Goal: Check status: Check status

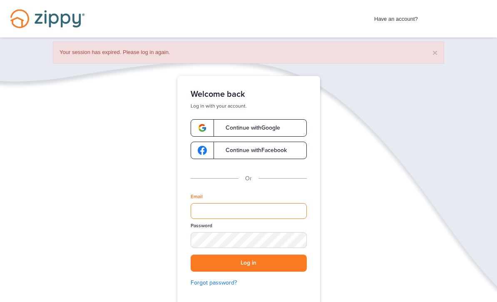
click at [217, 302] on html "Login Toggle navigation Home Have an account? Apply Now Have an account? Log in…" at bounding box center [248, 192] width 497 height 384
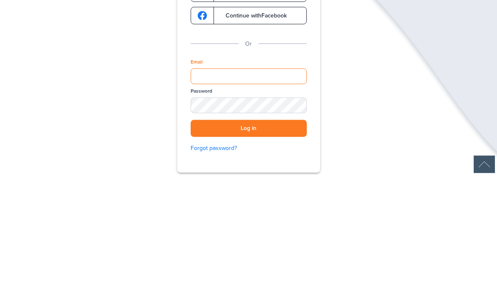
type input "**********"
click at [248, 247] on button "Log in" at bounding box center [249, 255] width 116 height 17
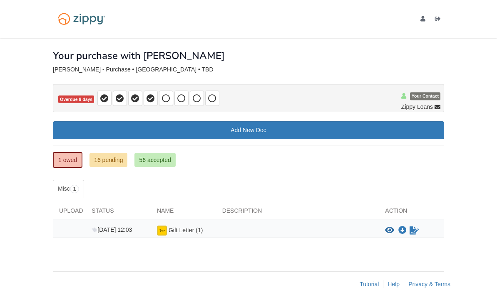
click at [112, 158] on link "16 pending" at bounding box center [108, 160] width 38 height 14
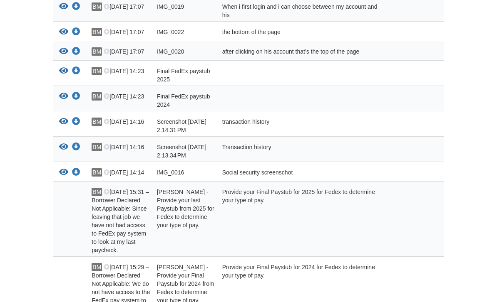
scroll to position [268, 0]
click at [64, 122] on icon "View Screenshot 2025-08-25 at 2.14.31 PM" at bounding box center [63, 122] width 9 height 8
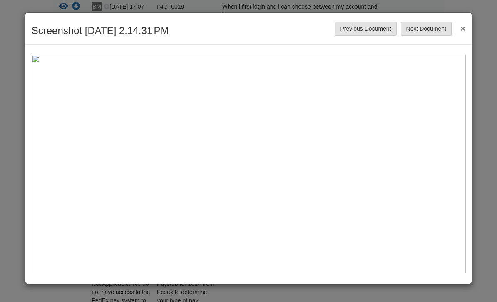
scroll to position [0, 0]
click at [431, 236] on img at bounding box center [248, 272] width 434 height 434
click at [441, 28] on button "Next Document" at bounding box center [426, 29] width 51 height 14
click at [424, 29] on button "Next Document" at bounding box center [426, 29] width 51 height 14
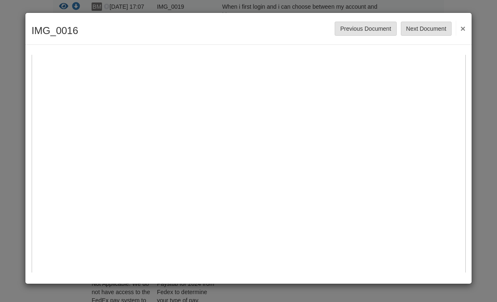
click at [423, 29] on button "Next Document" at bounding box center [426, 29] width 51 height 14
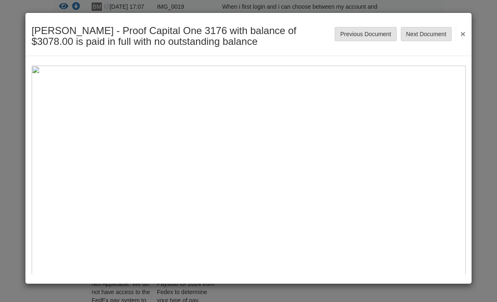
scroll to position [0, 0]
click at [424, 36] on button "Next Document" at bounding box center [426, 34] width 51 height 14
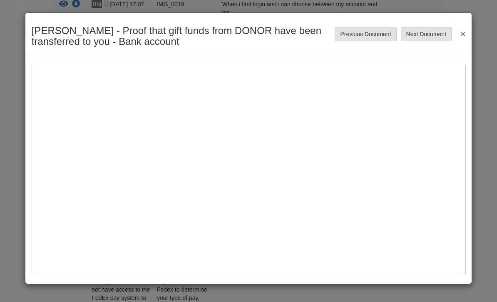
scroll to position [268, 0]
click at [419, 39] on button "Next Document" at bounding box center [426, 34] width 51 height 14
click at [414, 30] on button "Next Document" at bounding box center [426, 34] width 51 height 14
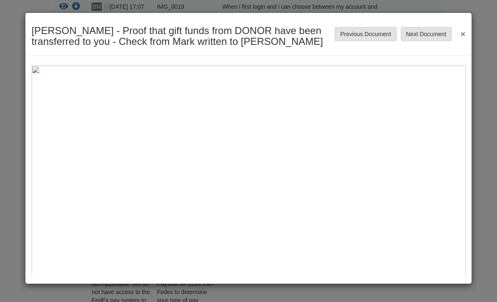
scroll to position [0, 0]
click at [414, 30] on button "Next Document" at bounding box center [426, 34] width 51 height 14
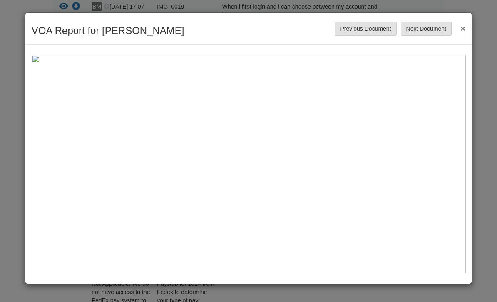
click at [414, 30] on button "Next Document" at bounding box center [426, 29] width 51 height 14
click at [426, 30] on button "Next Document" at bounding box center [426, 29] width 51 height 14
click at [463, 29] on button "×" at bounding box center [461, 28] width 10 height 15
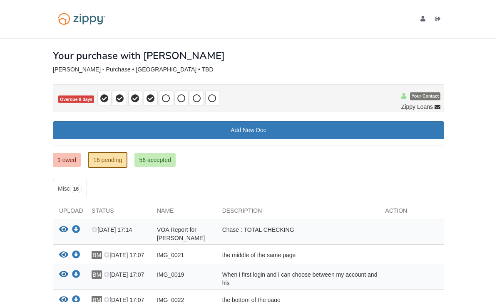
click at [162, 160] on link "56 accepted" at bounding box center [154, 160] width 41 height 14
